Goal: Task Accomplishment & Management: Use online tool/utility

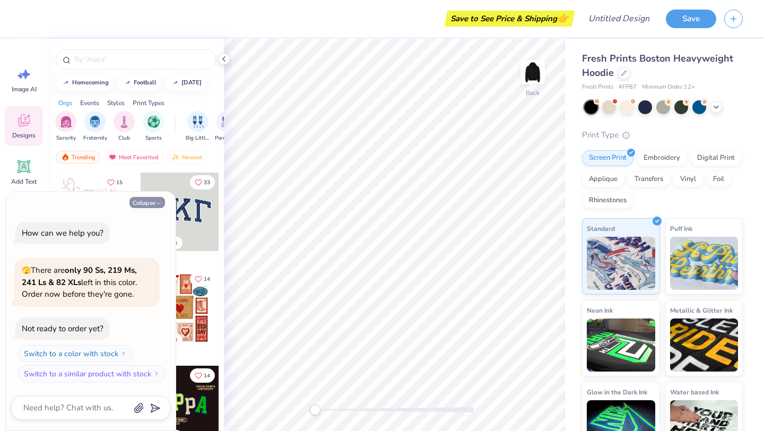
click at [154, 203] on button "Collapse" at bounding box center [147, 202] width 36 height 11
type textarea "x"
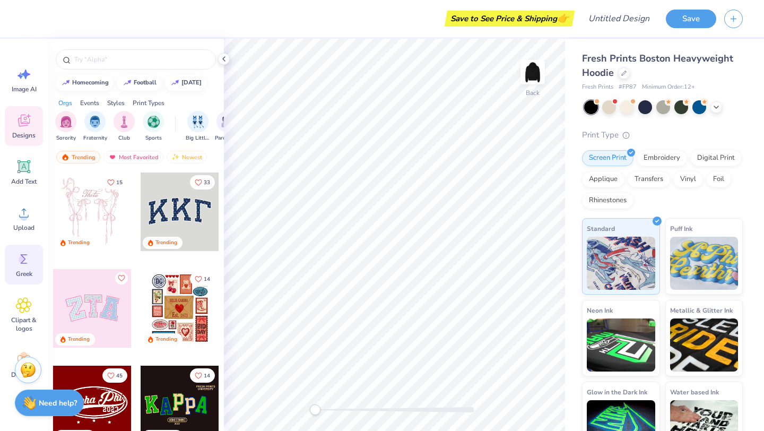
click at [17, 269] on span "Greek" at bounding box center [24, 273] width 16 height 8
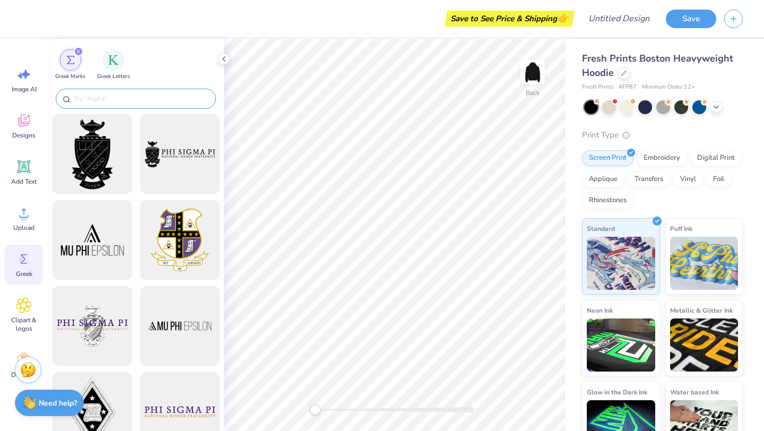
click at [102, 95] on input "text" at bounding box center [141, 98] width 136 height 11
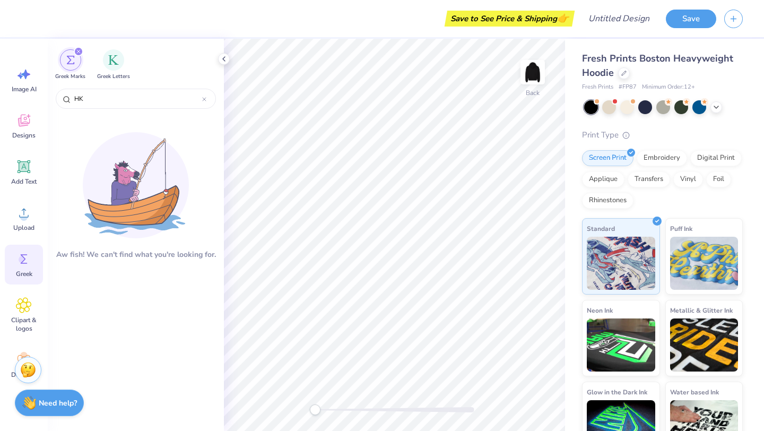
type input "H"
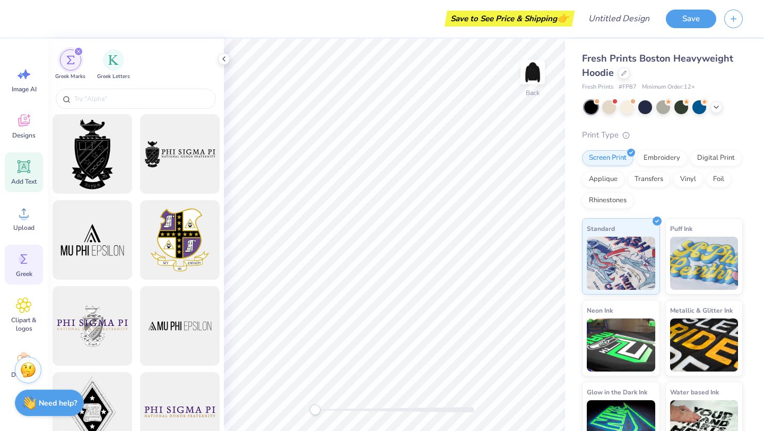
click at [18, 170] on icon at bounding box center [23, 166] width 13 height 13
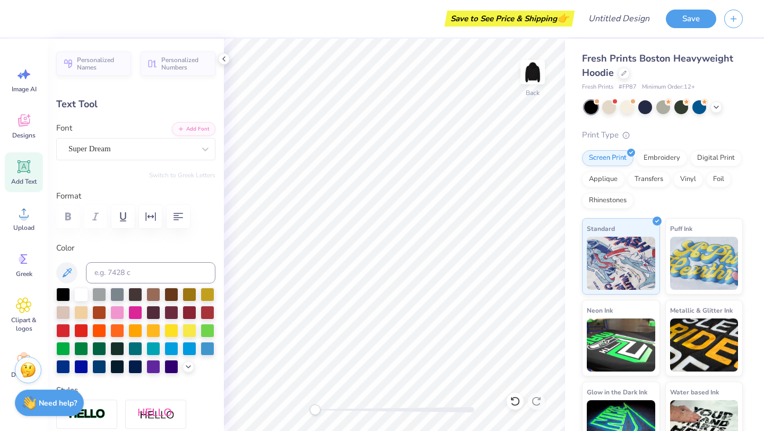
type textarea "T"
type textarea "HKY"
type input "5.45"
type input "2.07"
click at [132, 154] on div "Super Dream" at bounding box center [131, 149] width 128 height 16
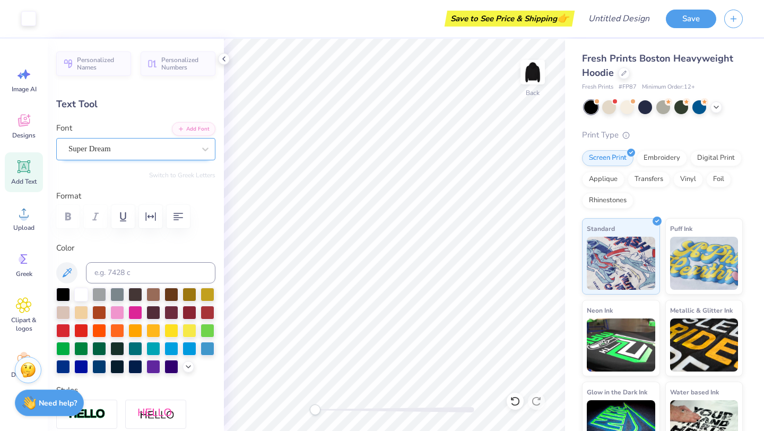
type input "4.68"
click at [16, 130] on div "Designs" at bounding box center [24, 126] width 38 height 40
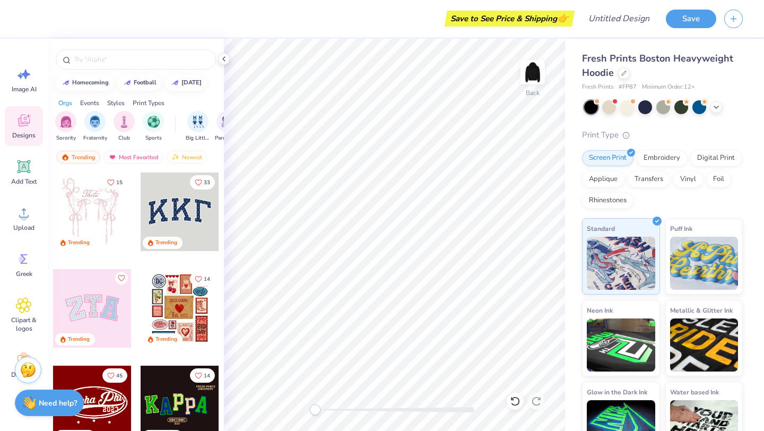
click at [168, 215] on div at bounding box center [180, 211] width 78 height 78
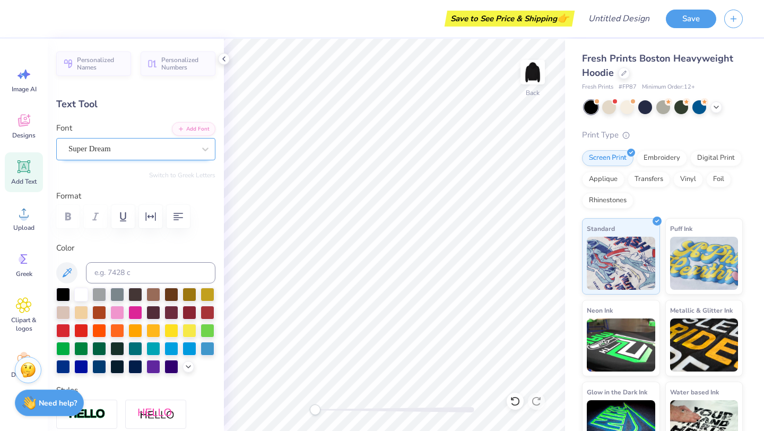
click at [111, 144] on div "Super Dream" at bounding box center [131, 149] width 128 height 16
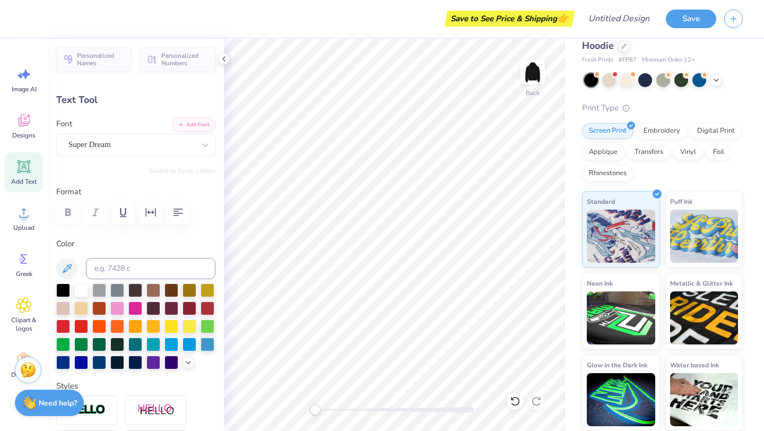
scroll to position [34, 0]
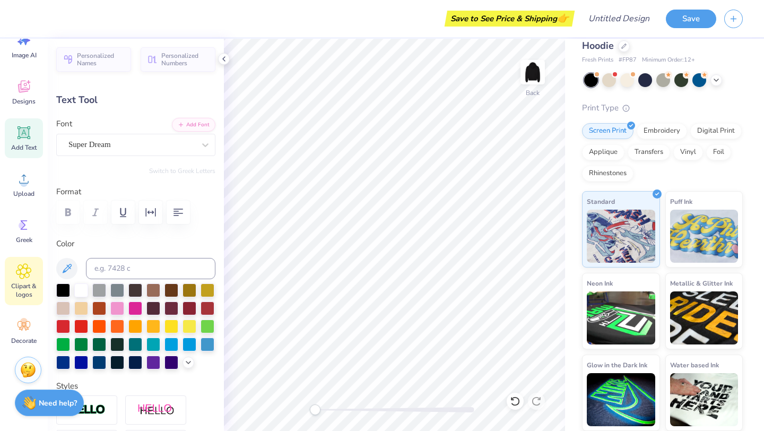
click at [40, 267] on div "Clipart & logos" at bounding box center [24, 281] width 38 height 48
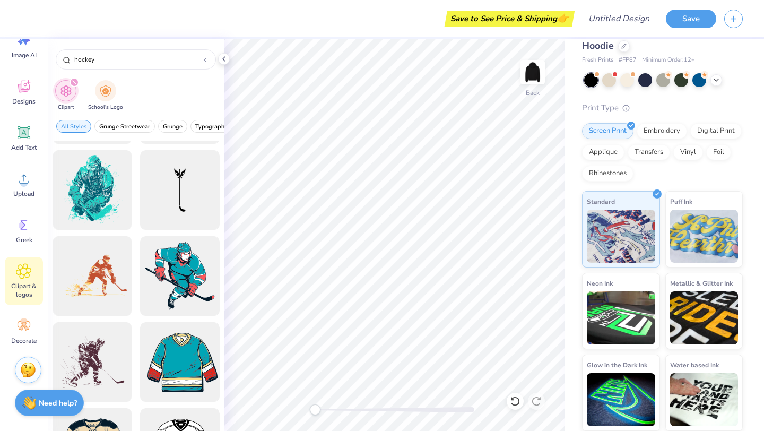
scroll to position [100, 0]
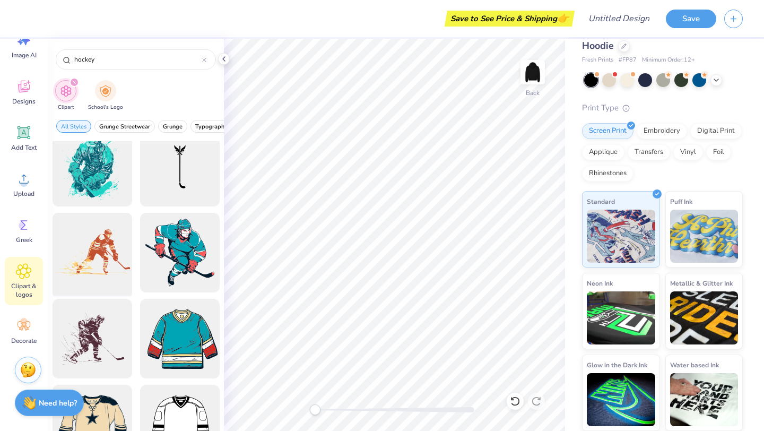
type input "hockey"
click at [100, 256] on div at bounding box center [91, 252] width 87 height 87
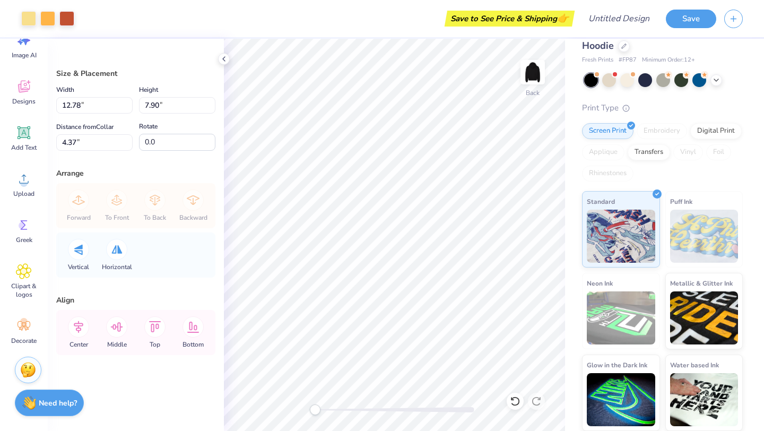
type input "12.78"
type input "7.90"
type input "4.37"
click at [534, 75] on img at bounding box center [532, 72] width 42 height 42
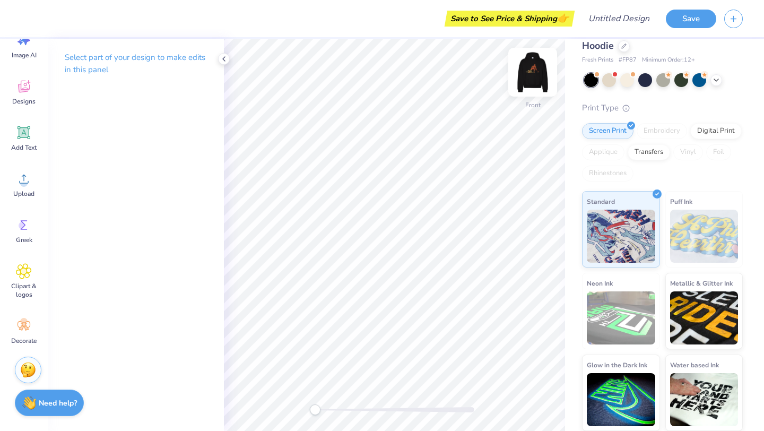
click at [521, 69] on div at bounding box center [532, 72] width 49 height 49
click at [532, 77] on img at bounding box center [532, 72] width 42 height 42
click at [530, 73] on img at bounding box center [532, 72] width 42 height 42
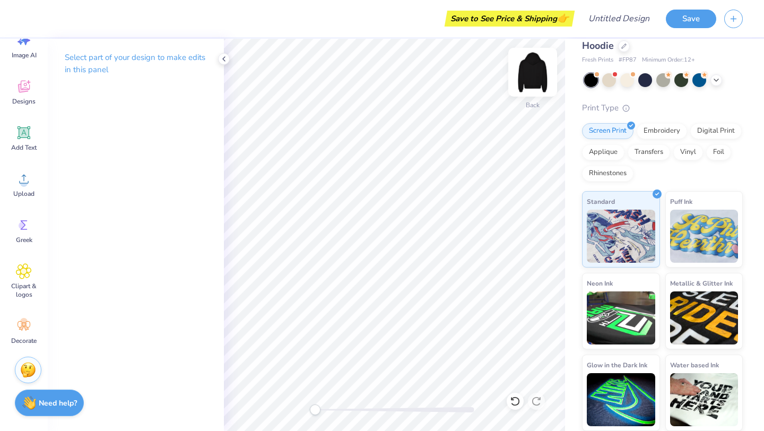
click at [527, 78] on img at bounding box center [532, 72] width 42 height 42
click at [24, 282] on span "Clipart & logos" at bounding box center [23, 290] width 35 height 17
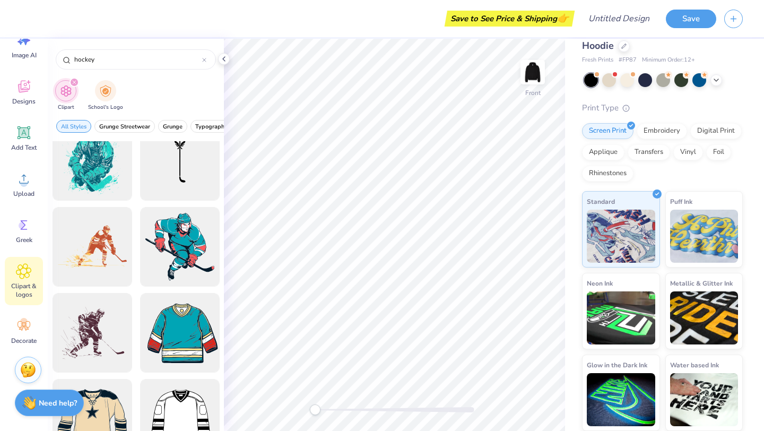
scroll to position [110, 0]
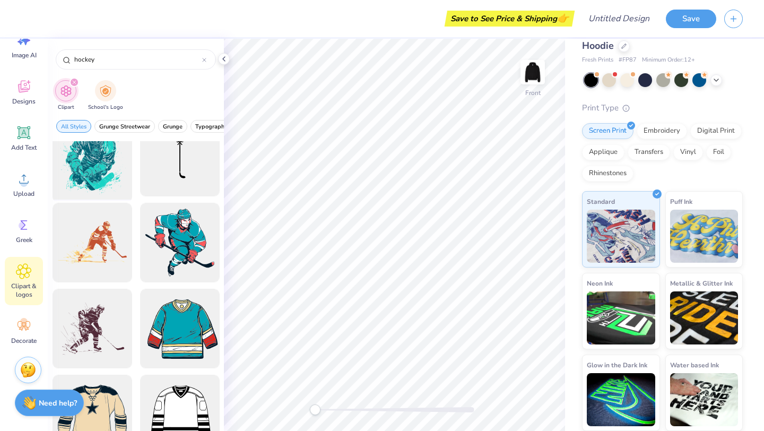
click at [93, 170] on div at bounding box center [91, 156] width 87 height 87
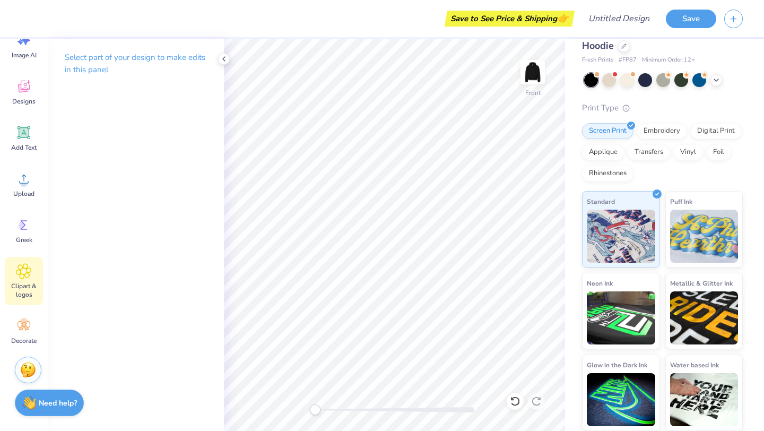
click at [26, 276] on icon at bounding box center [23, 271] width 15 height 15
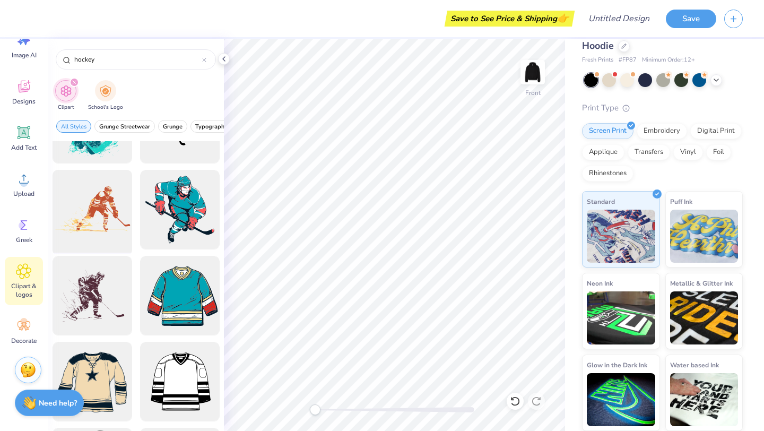
scroll to position [190, 0]
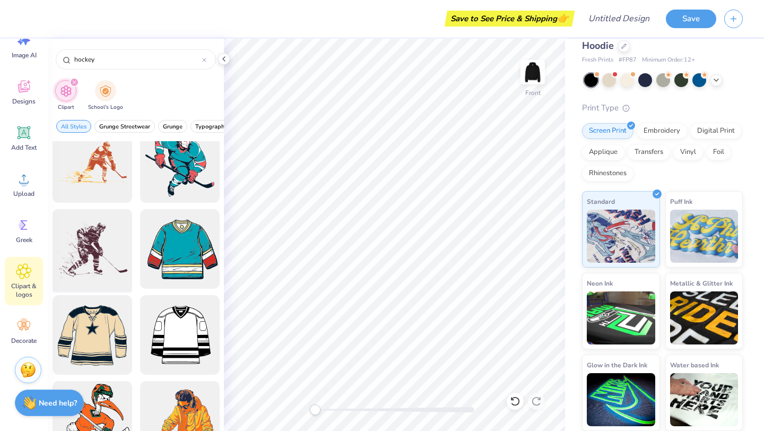
click at [92, 264] on div at bounding box center [91, 248] width 87 height 87
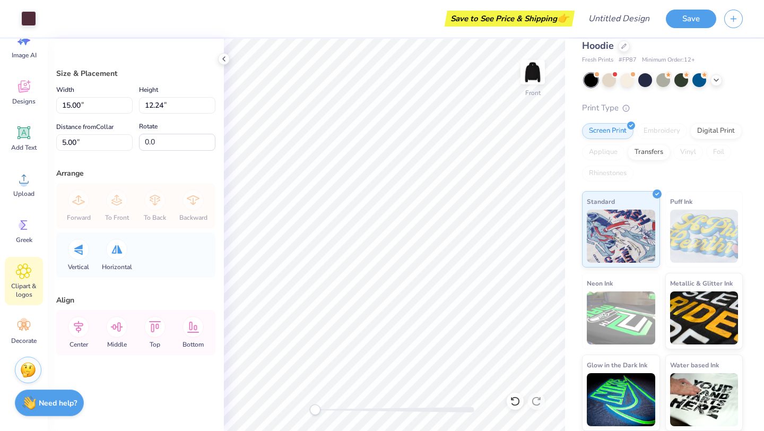
click at [27, 283] on span "Clipart & logos" at bounding box center [23, 290] width 35 height 17
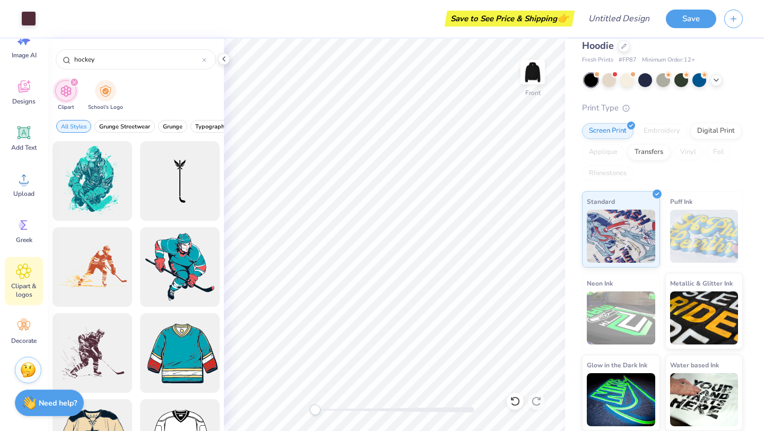
type input "hockey"
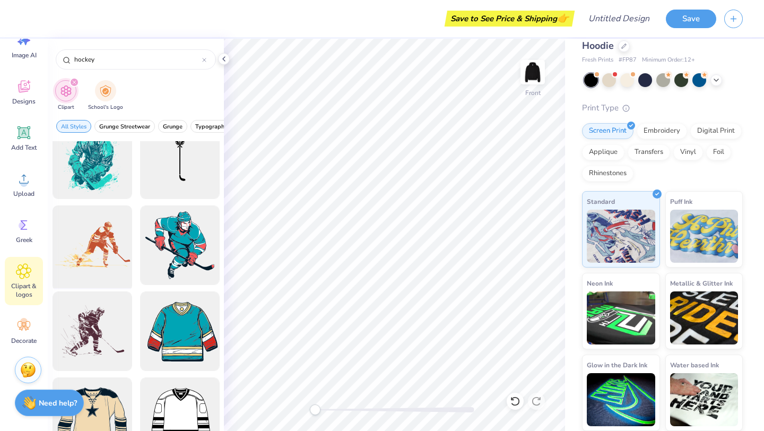
scroll to position [0, 0]
